Goal: Register for event/course

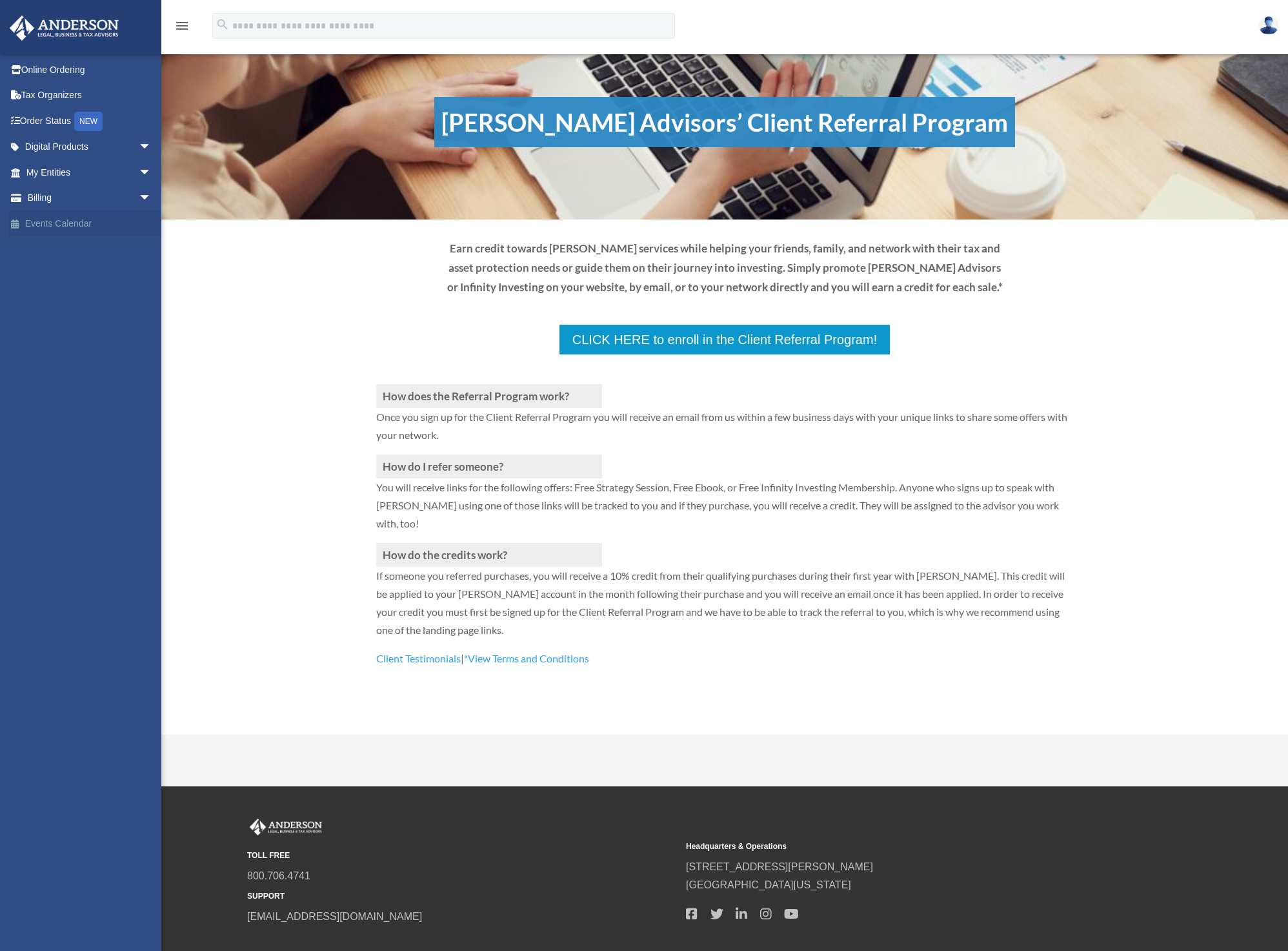
click at [79, 223] on link "Events Calendar" at bounding box center [90, 223] width 162 height 26
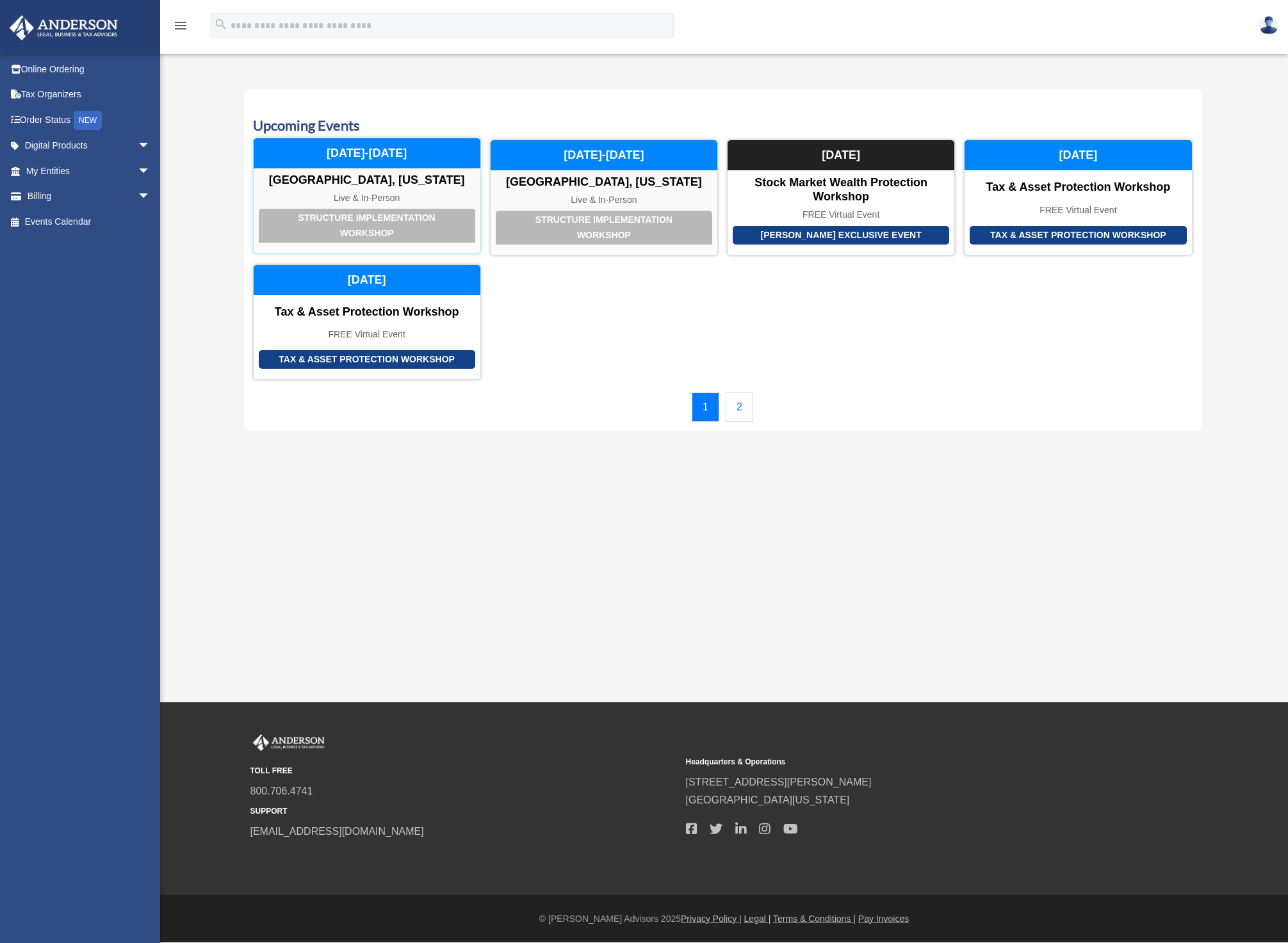
click at [427, 225] on div "Structure Implementation Workshop" at bounding box center [367, 226] width 216 height 34
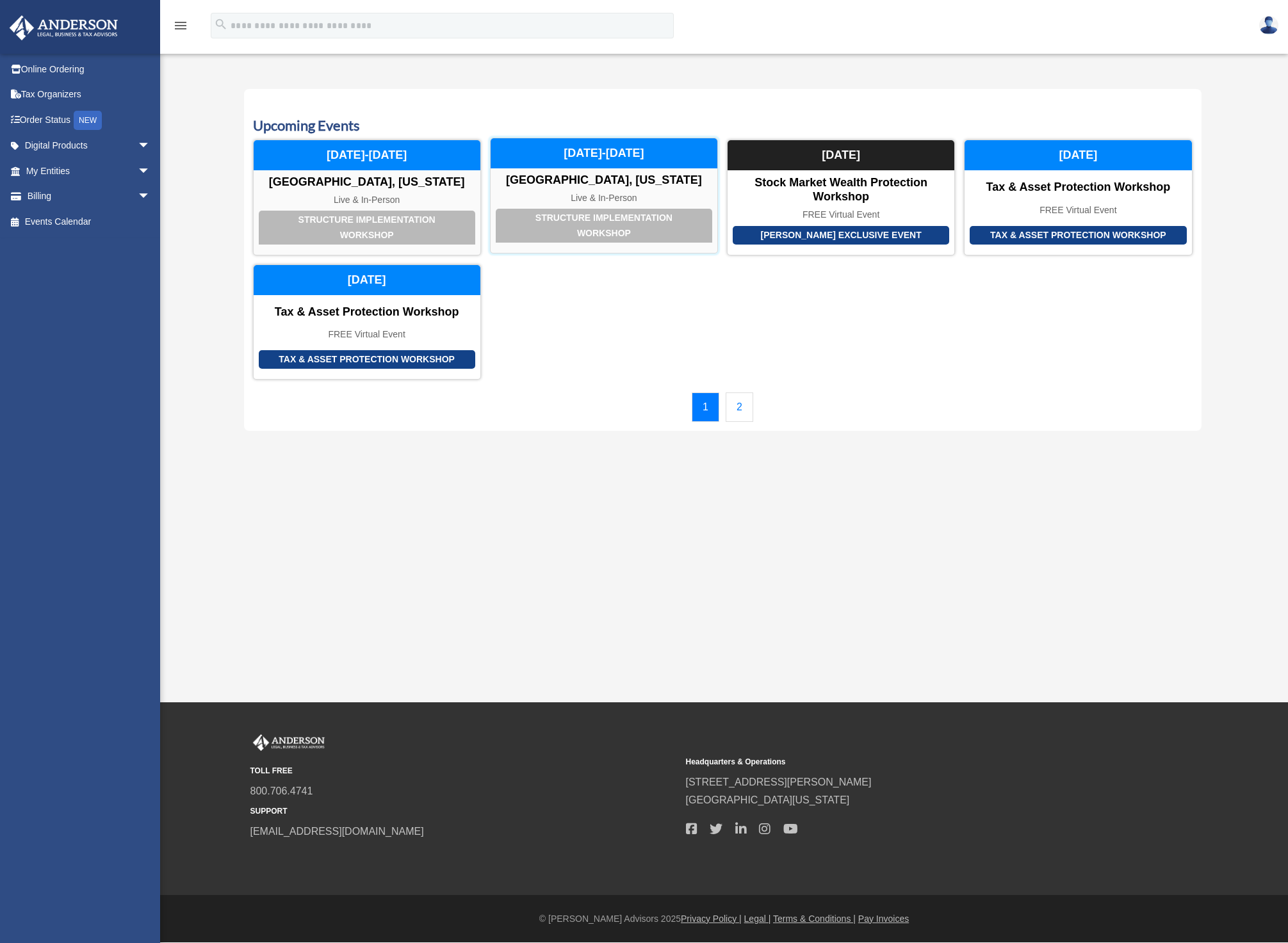
click at [601, 222] on div "Structure Implementation Workshop" at bounding box center [604, 226] width 216 height 34
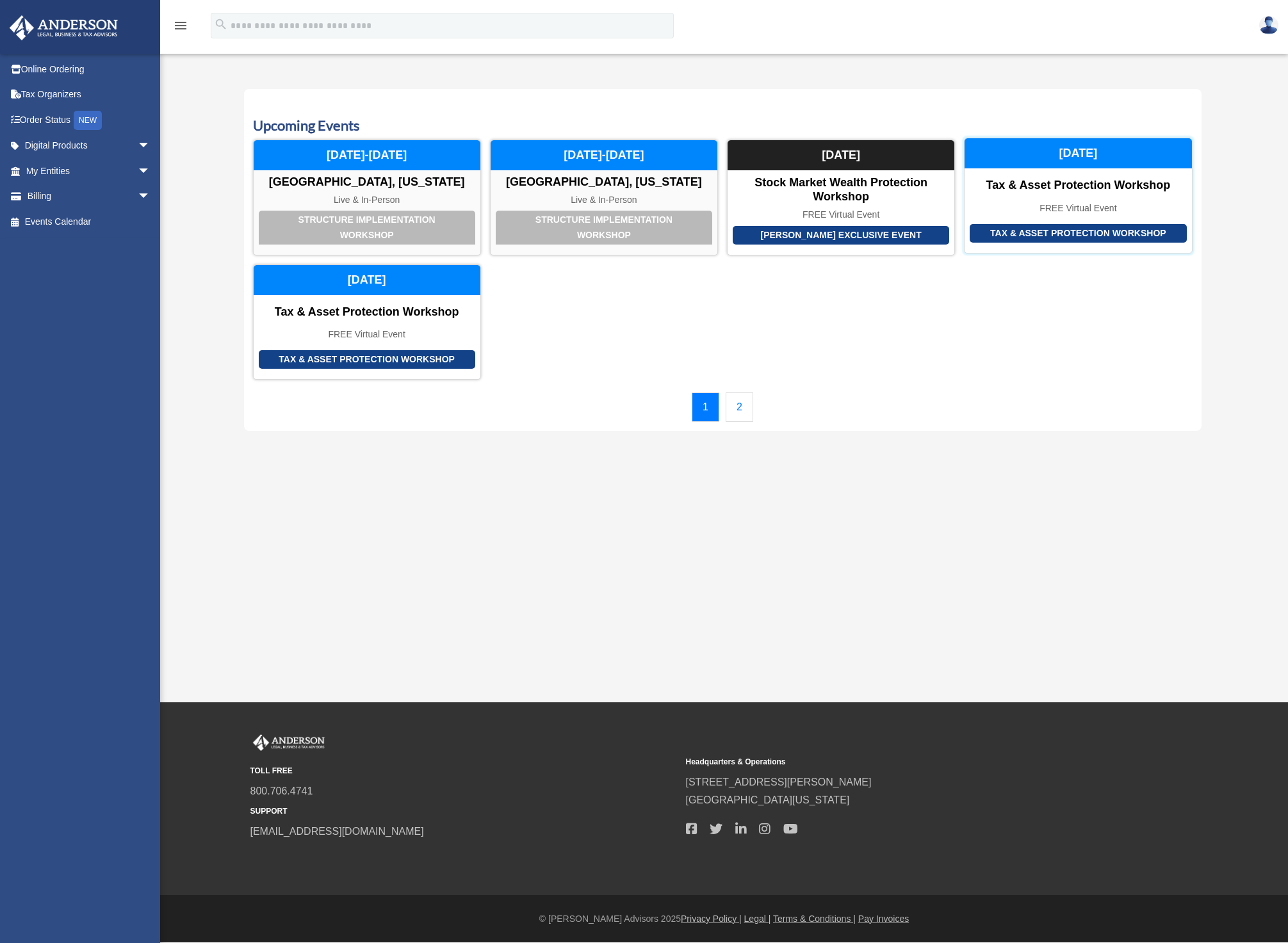
click at [1040, 232] on div "Tax & Asset Protection Workshop" at bounding box center [1078, 233] width 216 height 18
click at [49, 196] on link "Billing arrow_drop_down" at bounding box center [89, 196] width 161 height 26
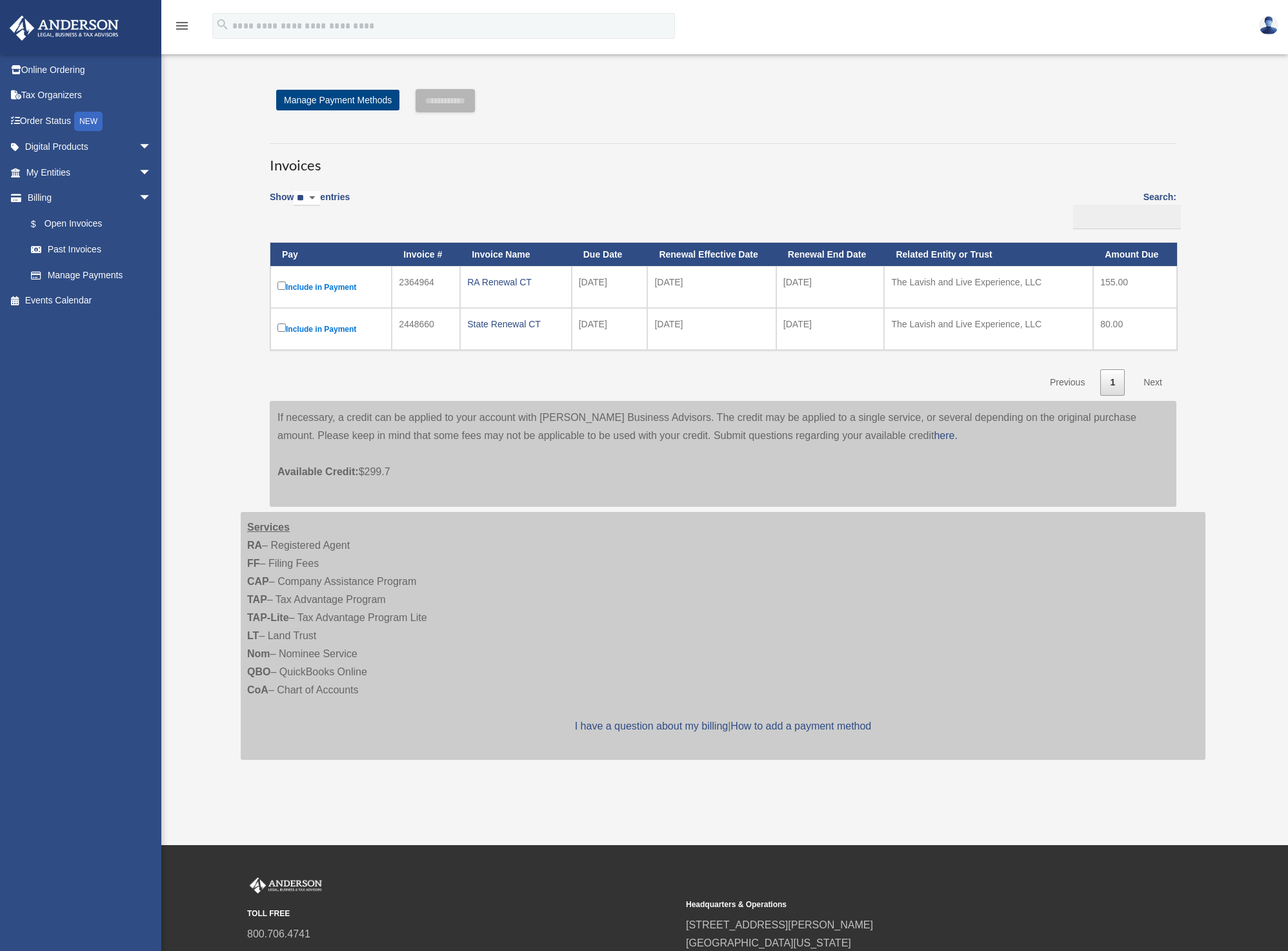
click at [1200, 275] on div "**********" at bounding box center [723, 298] width 965 height 417
